Goal: Contribute content

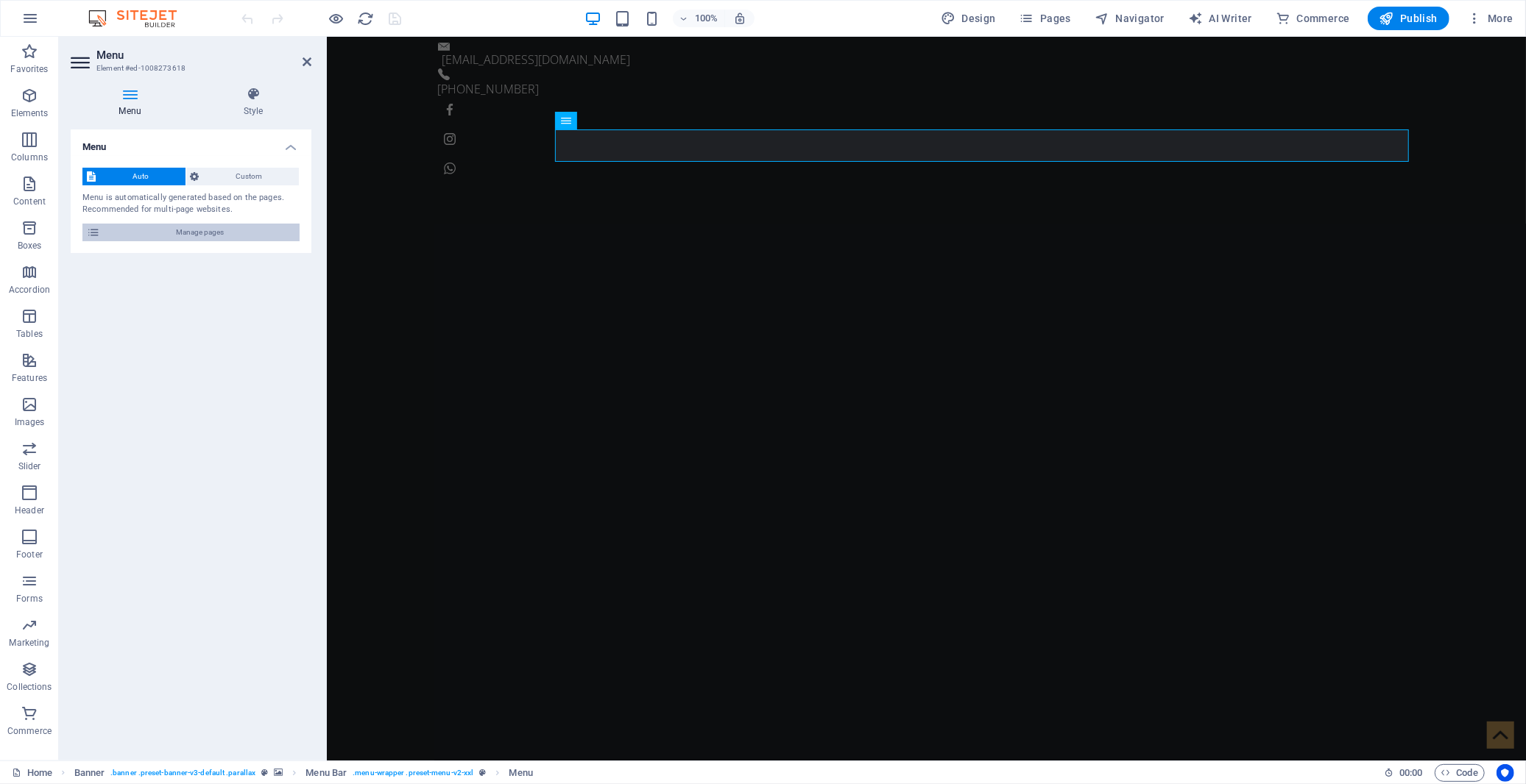
click at [151, 224] on span "Manage pages" at bounding box center [200, 232] width 190 height 18
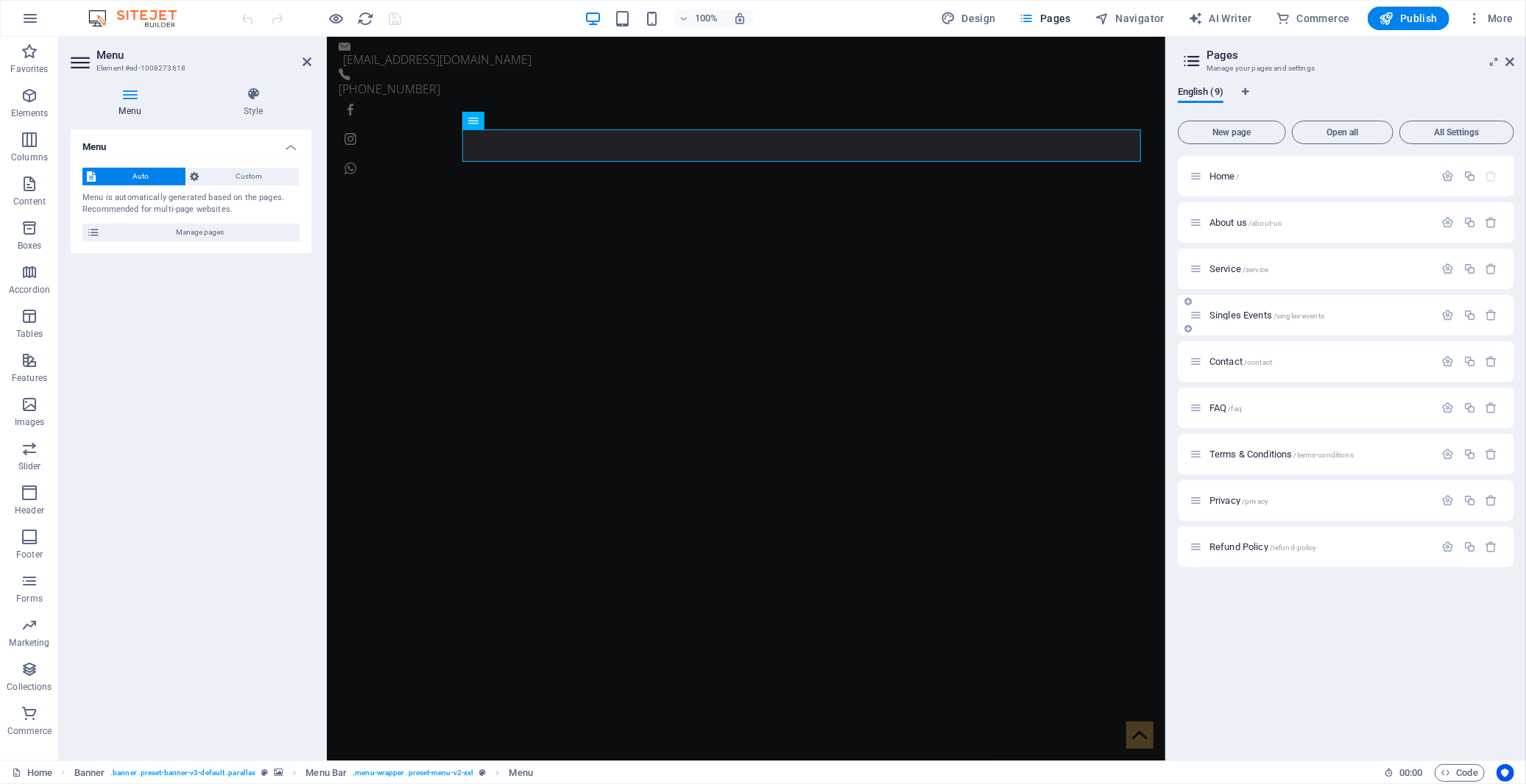
click at [1227, 319] on span "Singles Events /singles-events" at bounding box center [1266, 315] width 114 height 11
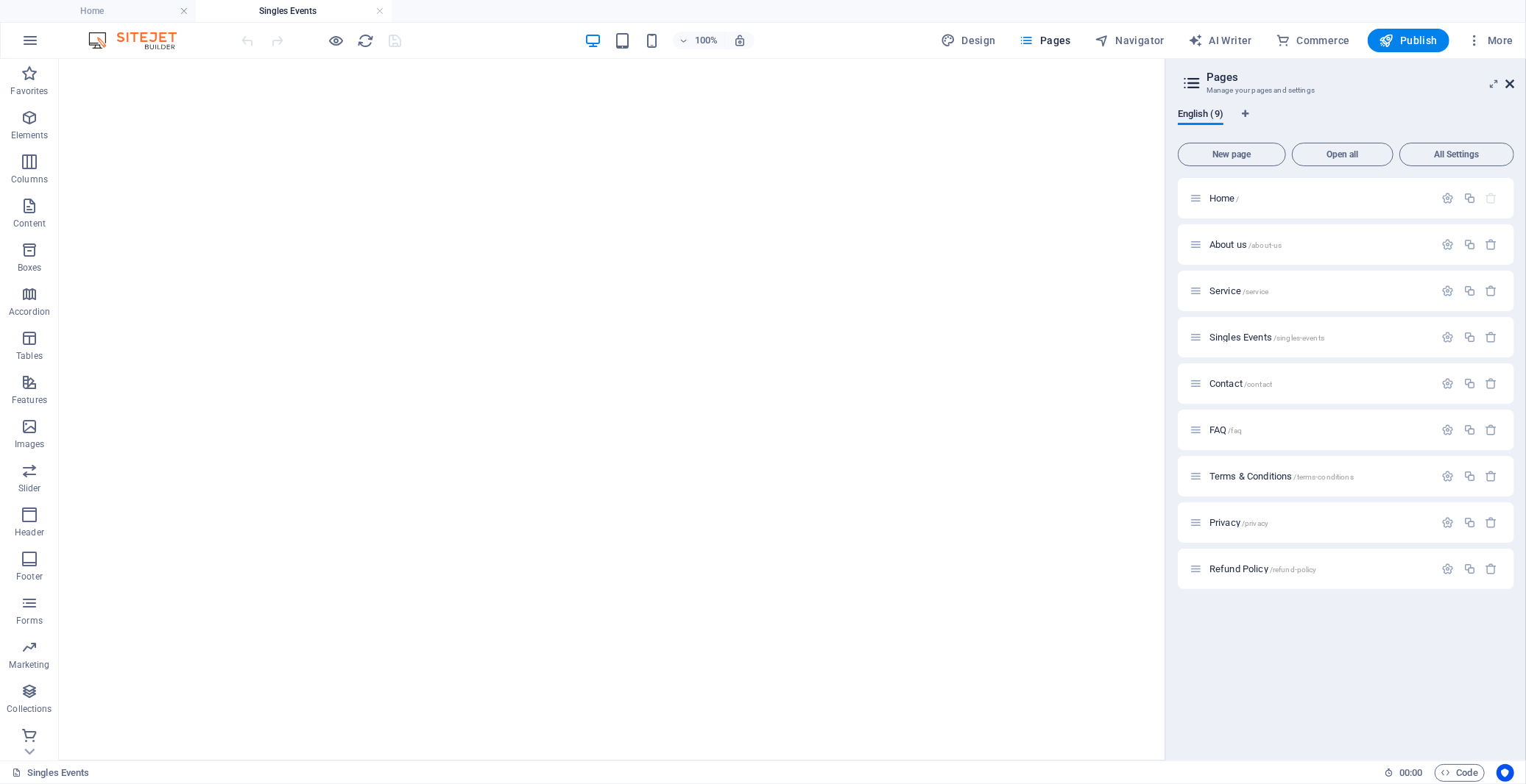
click at [1373, 84] on icon at bounding box center [1509, 84] width 9 height 12
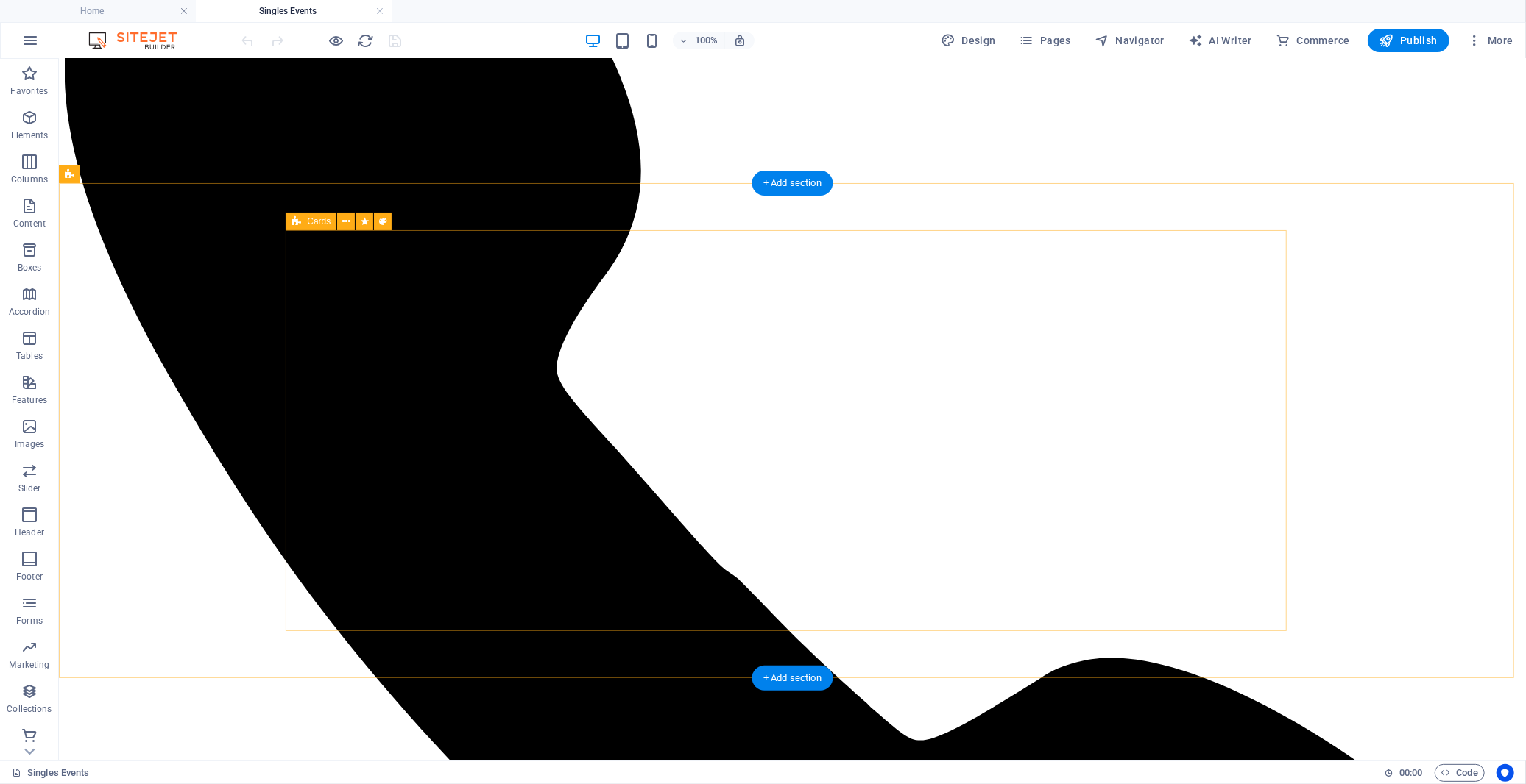
scroll to position [1471, 0]
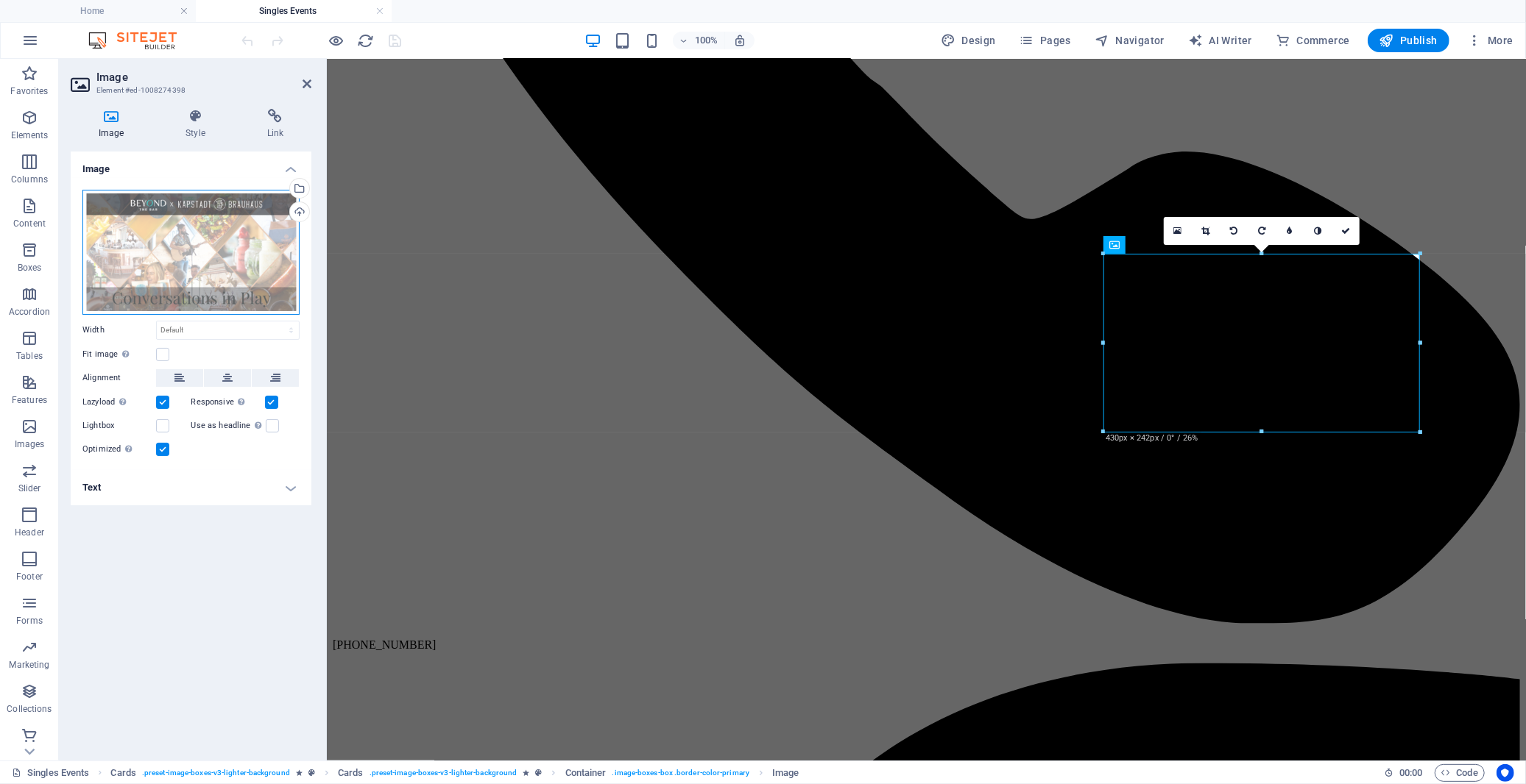
click at [268, 212] on div "Drag files here, click to choose files or select files from Files or our free s…" at bounding box center [191, 253] width 217 height 125
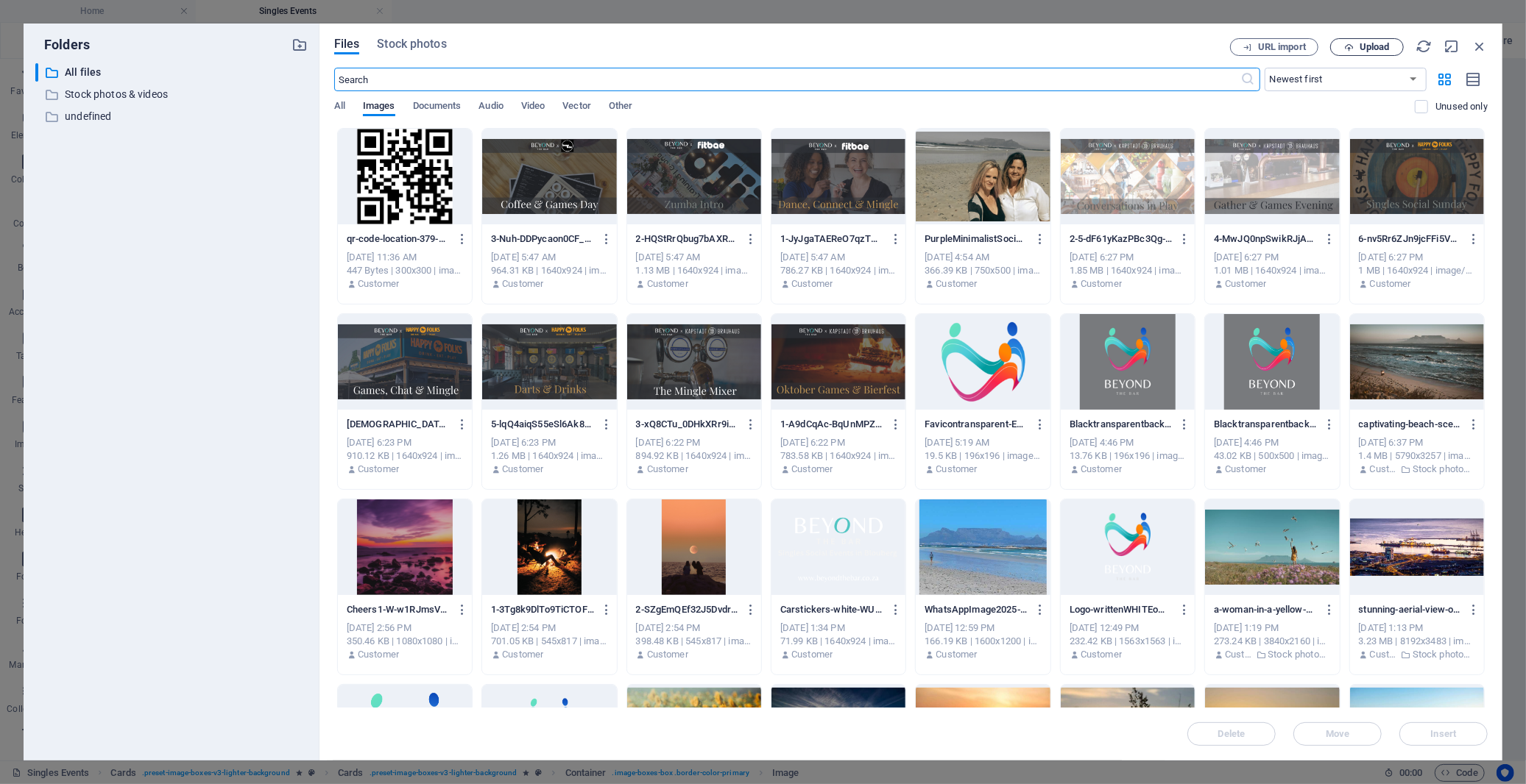
click at [1366, 43] on span "Upload" at bounding box center [1374, 46] width 30 height 9
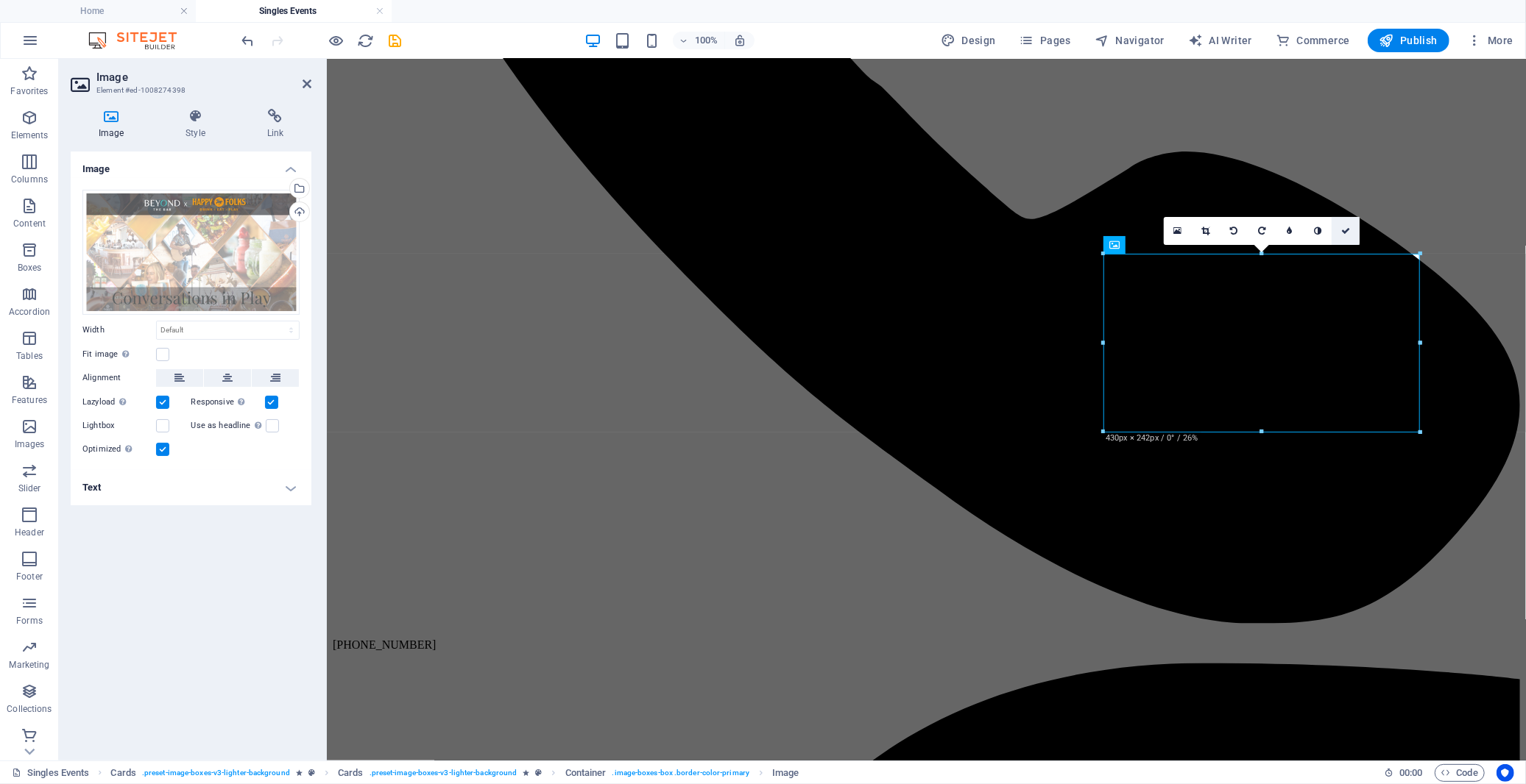
click at [1345, 231] on icon at bounding box center [1345, 230] width 9 height 9
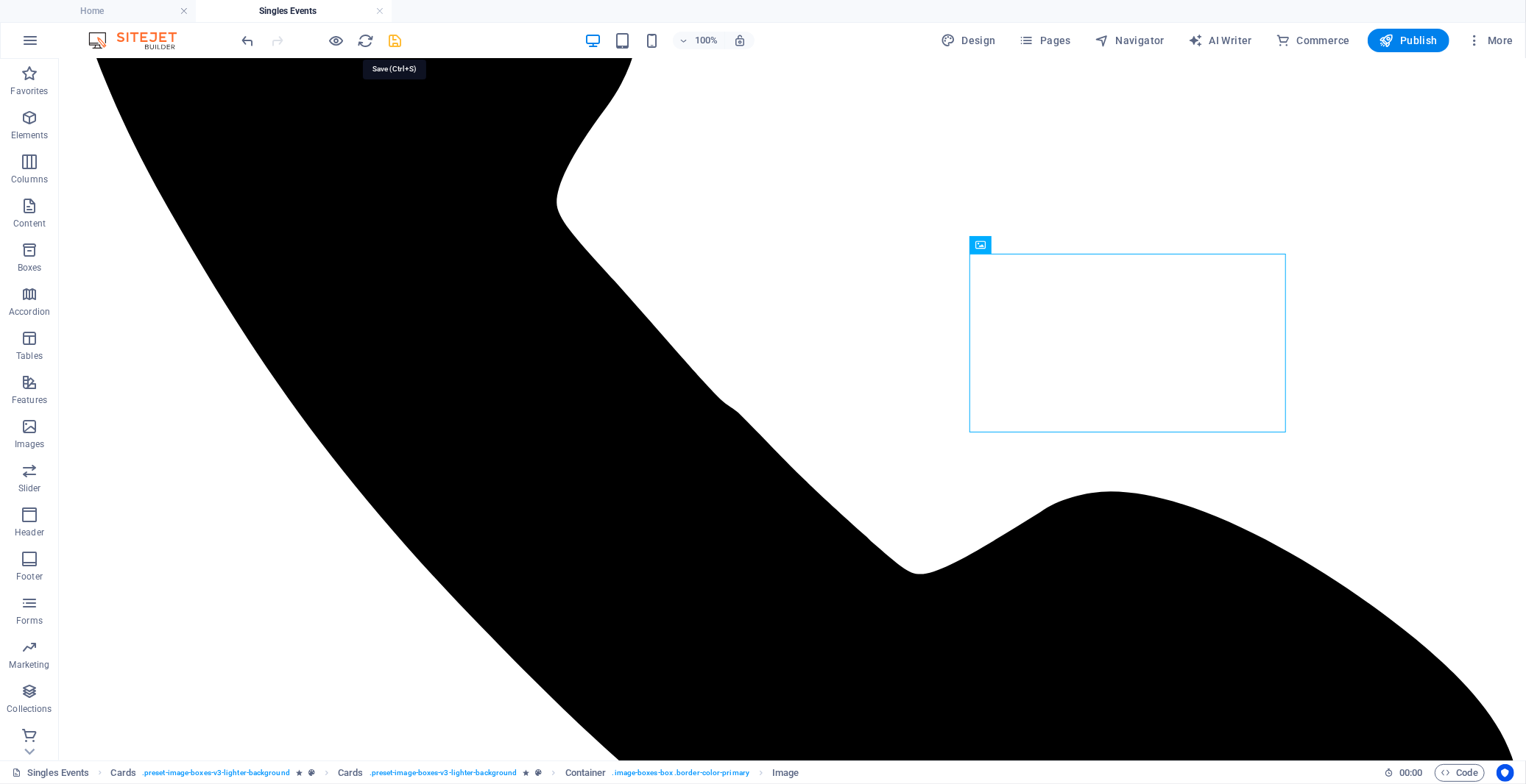
click at [394, 37] on icon "save" at bounding box center [396, 41] width 17 height 17
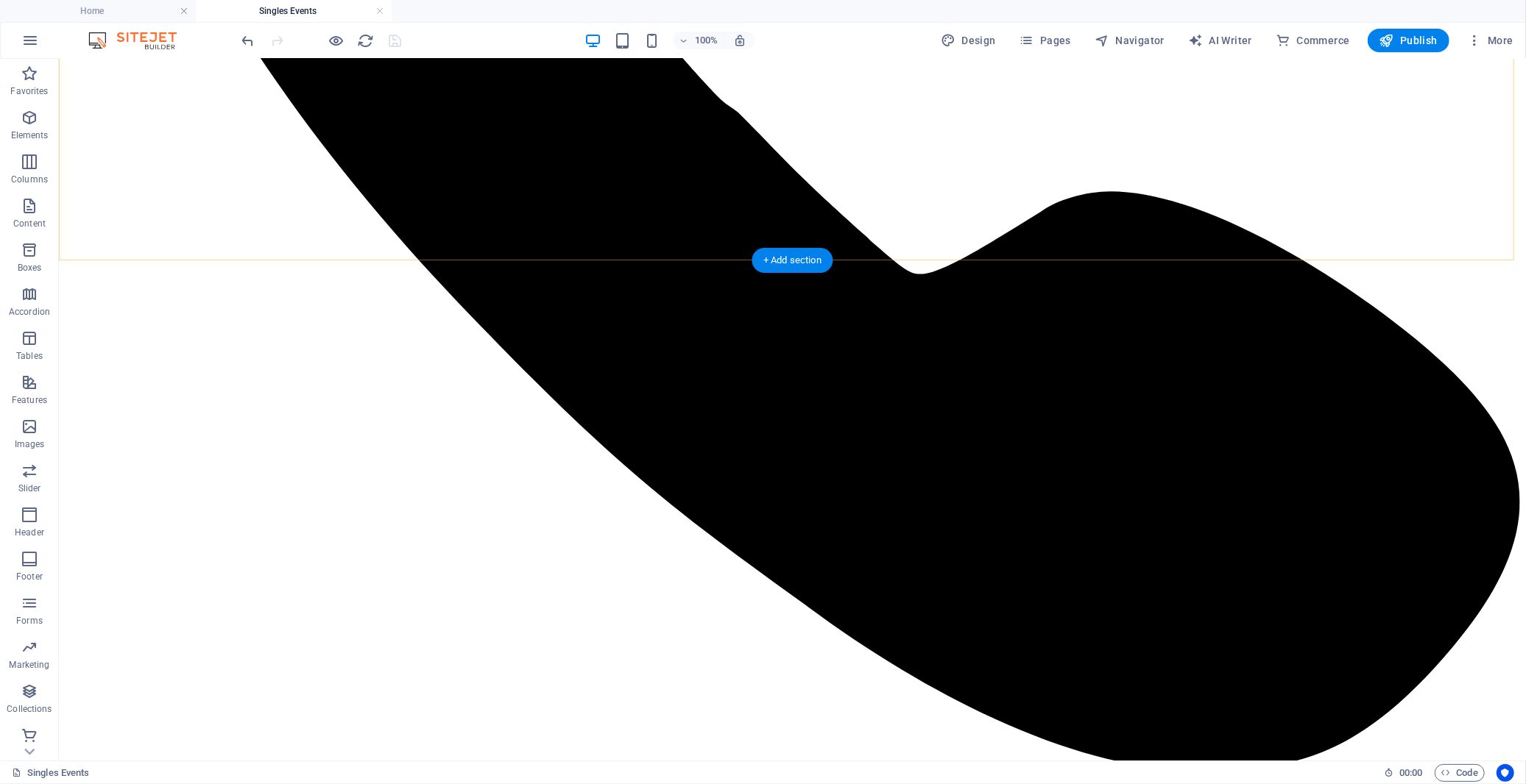
scroll to position [1798, 0]
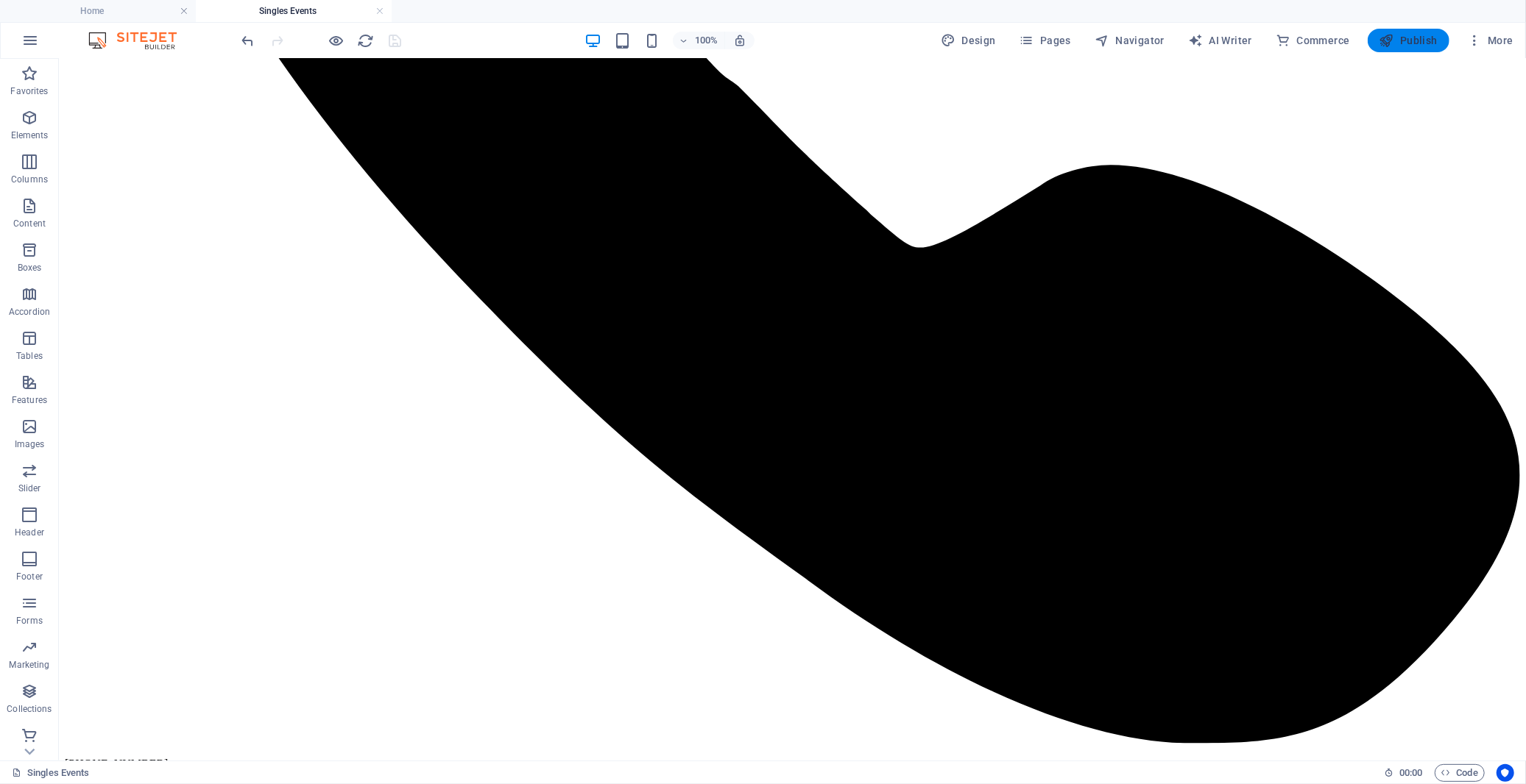
click at [1373, 49] on button "Publish" at bounding box center [1408, 40] width 82 height 23
